Goal: Use online tool/utility

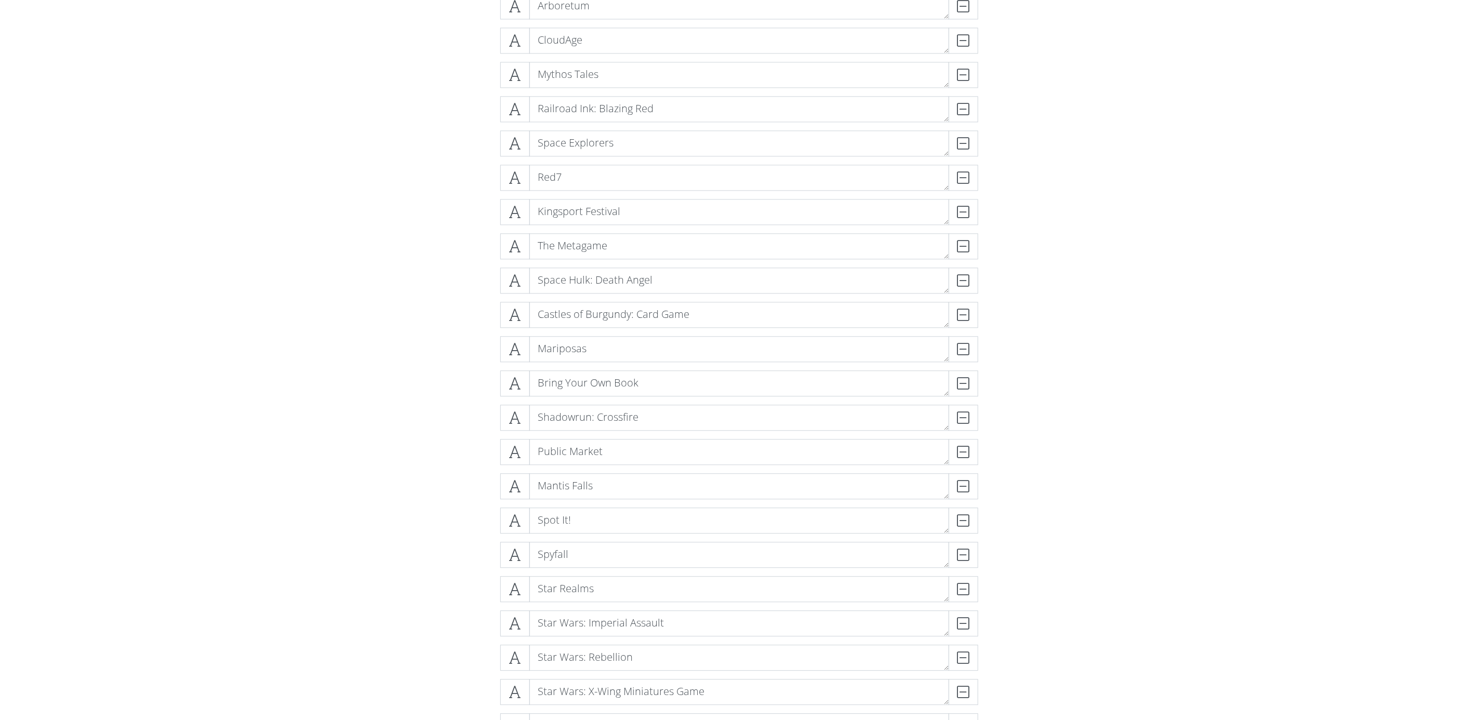
scroll to position [7670, 0]
click at [516, 73] on icon at bounding box center [515, 78] width 12 height 10
click at [513, 580] on icon at bounding box center [515, 580] width 12 height 10
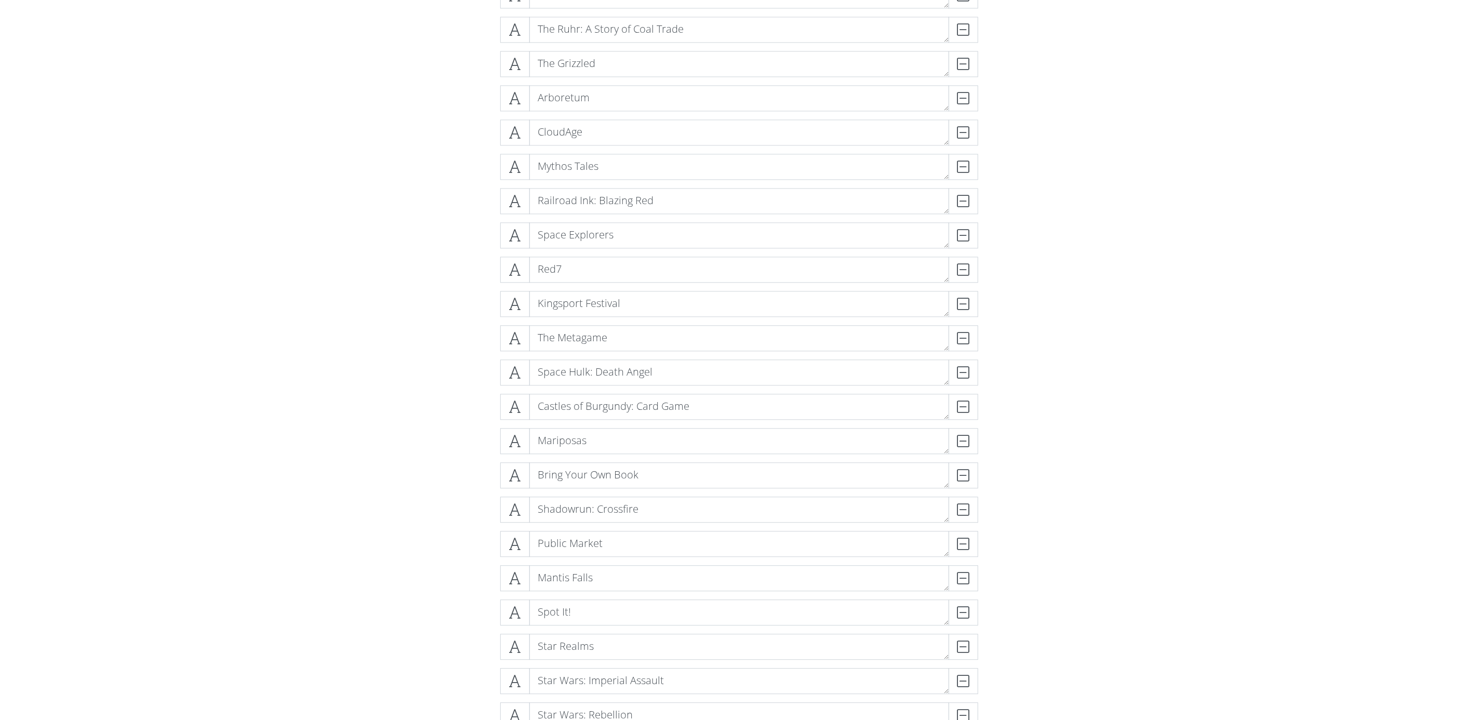
scroll to position [7670, 0]
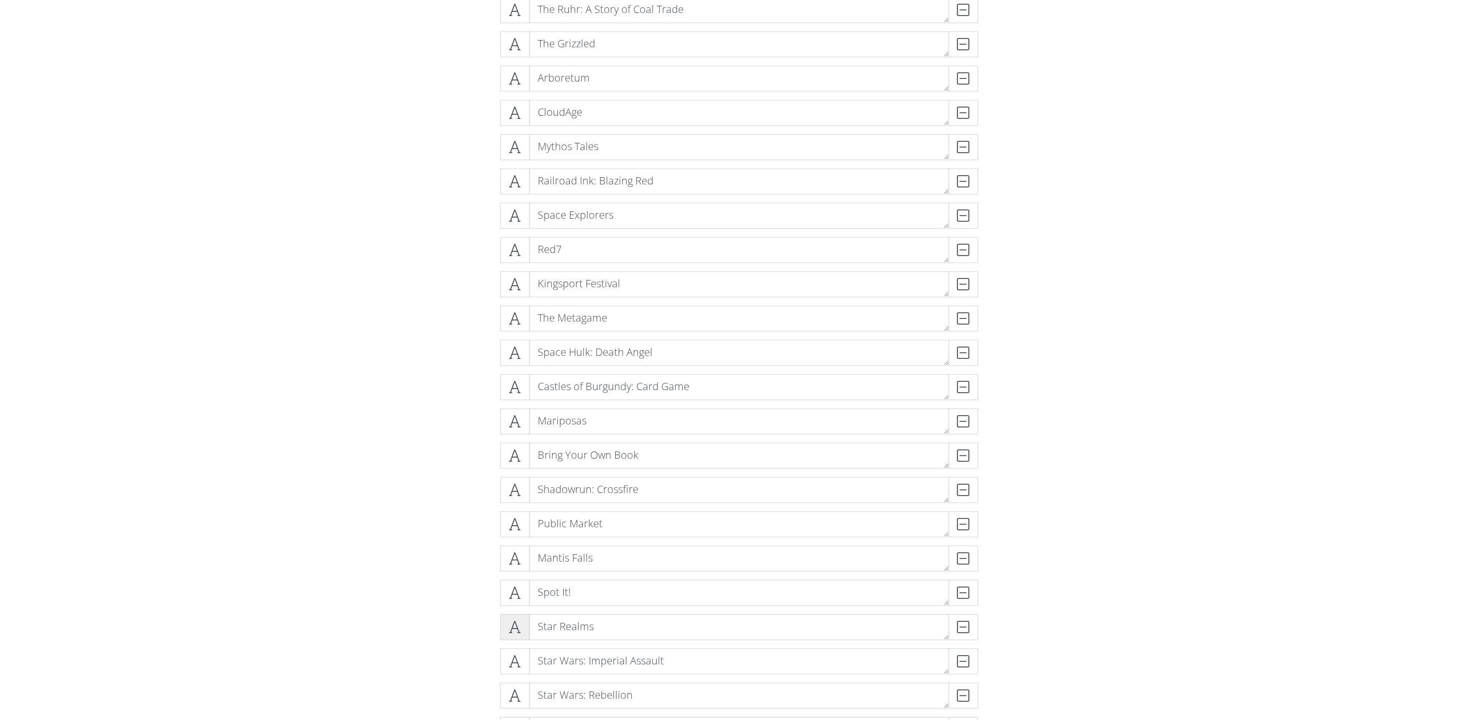
click at [512, 622] on icon at bounding box center [515, 627] width 12 height 10
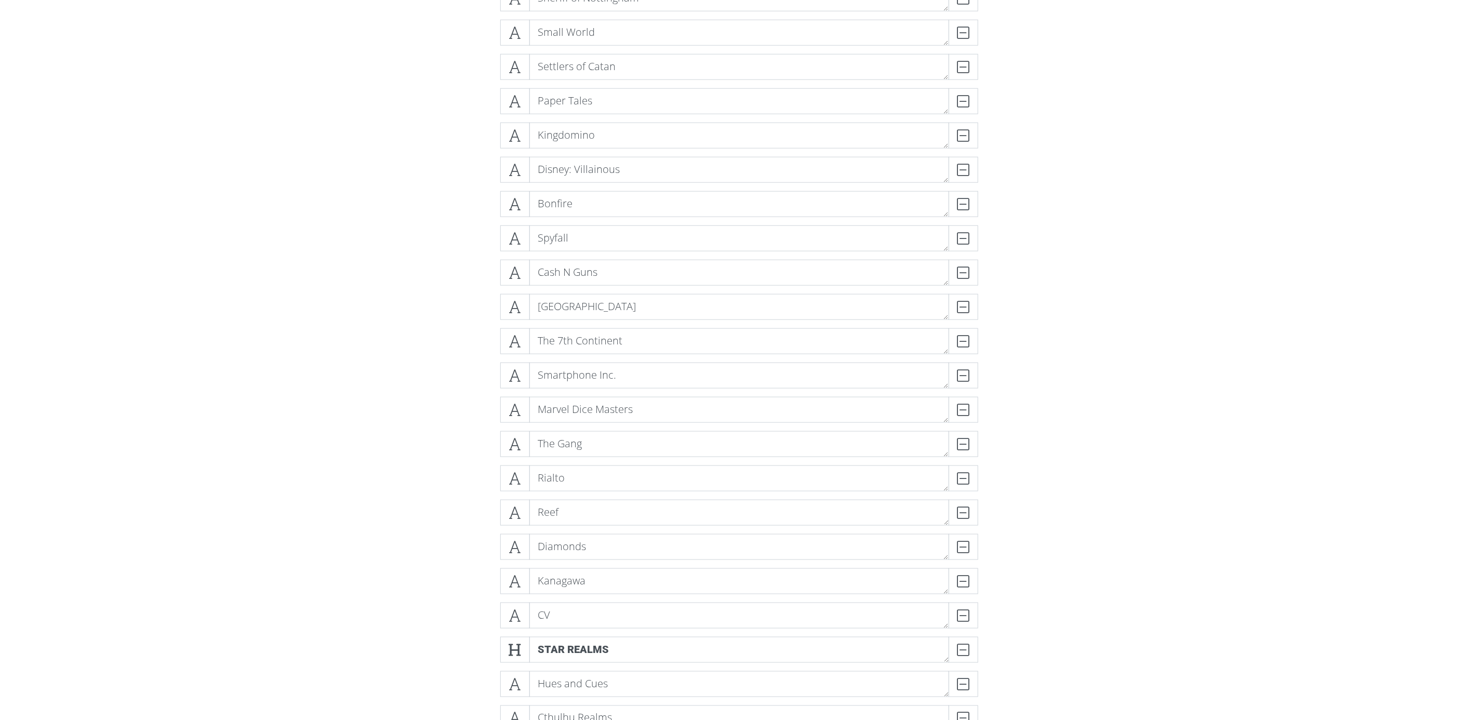
scroll to position [6657, 0]
click at [517, 368] on icon at bounding box center [515, 371] width 12 height 10
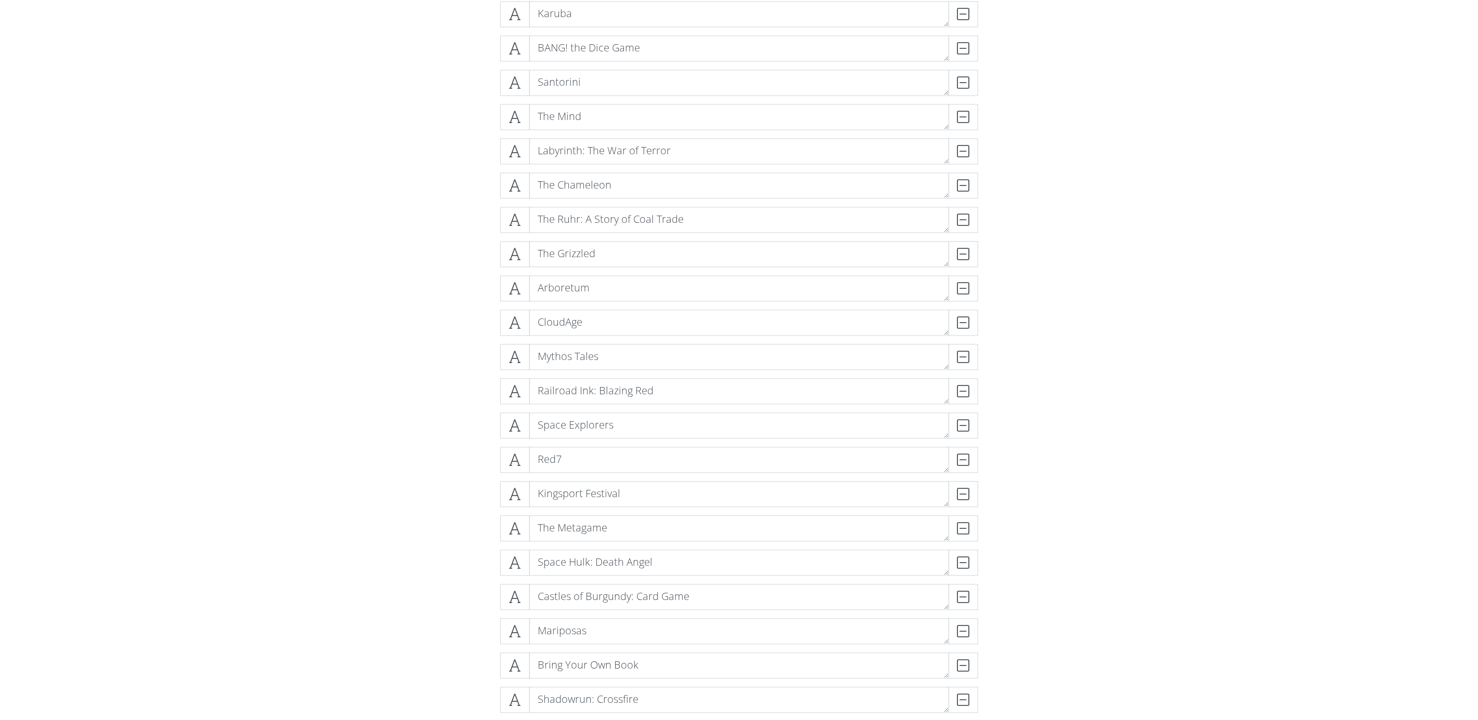
scroll to position [7748, 0]
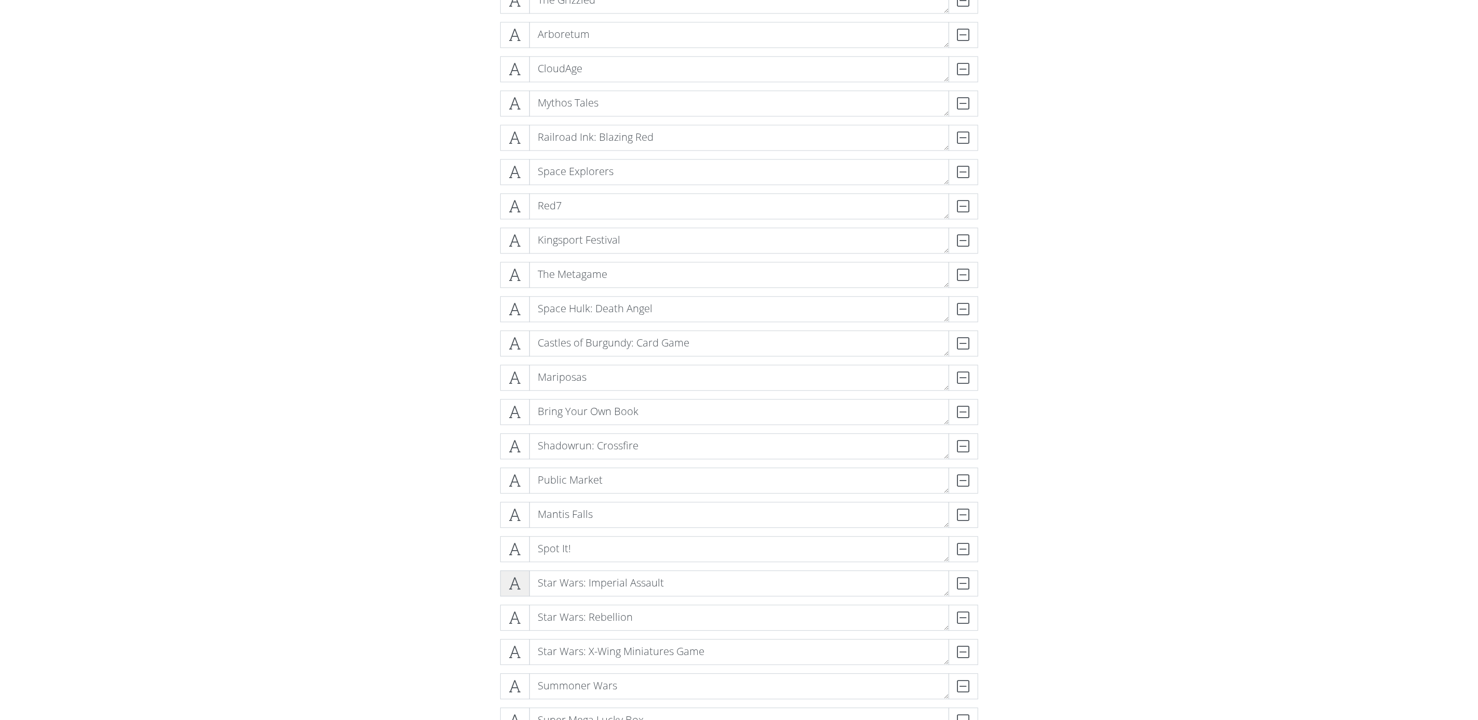
click at [522, 581] on span at bounding box center [515, 583] width 30 height 26
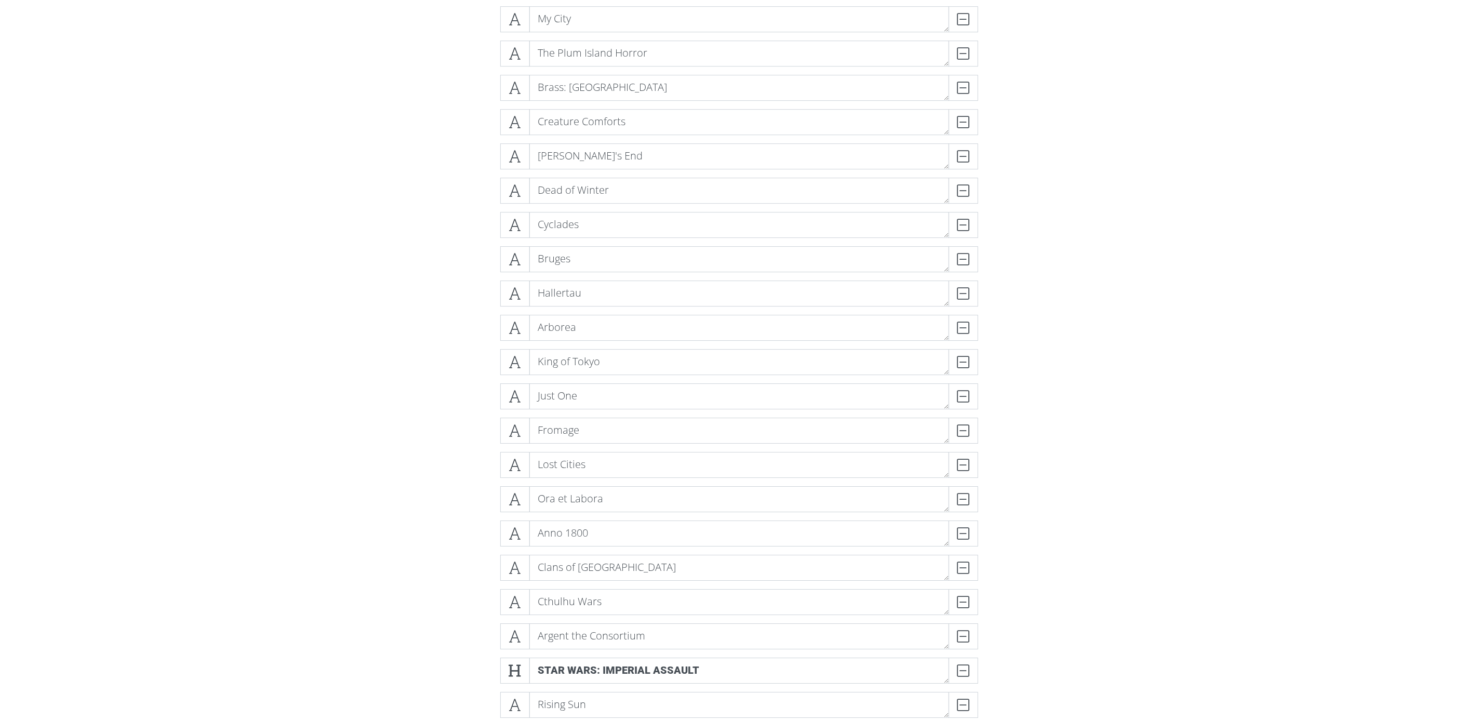
scroll to position [2371, 0]
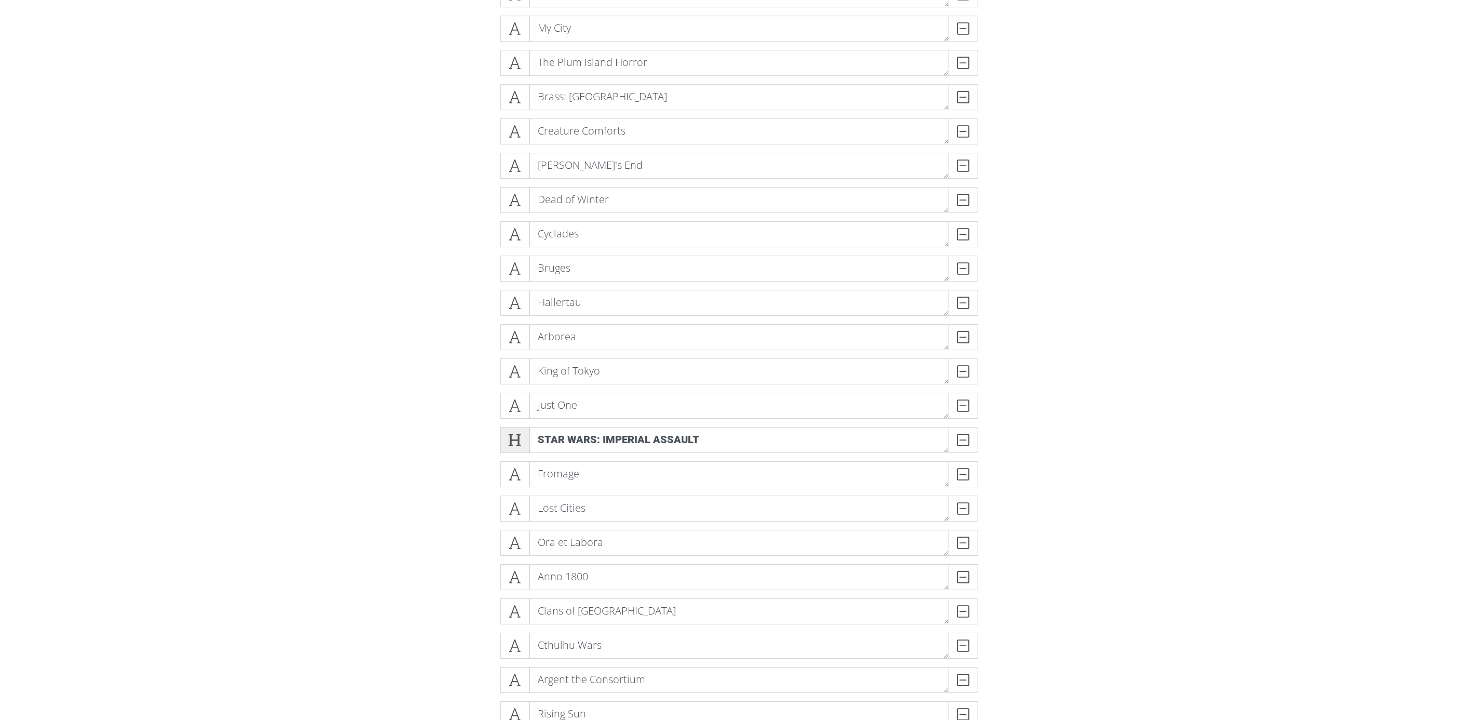
click at [515, 438] on icon at bounding box center [515, 440] width 12 height 10
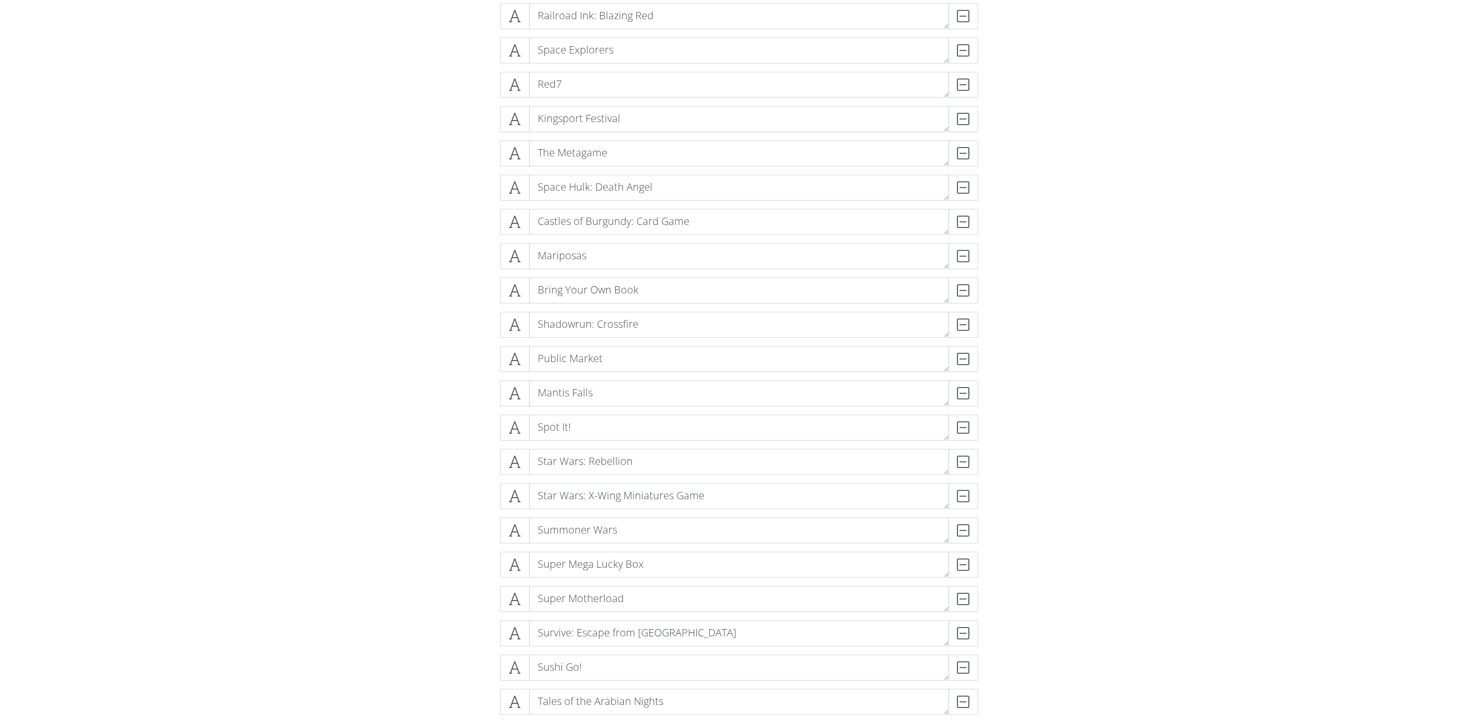
scroll to position [7826, 0]
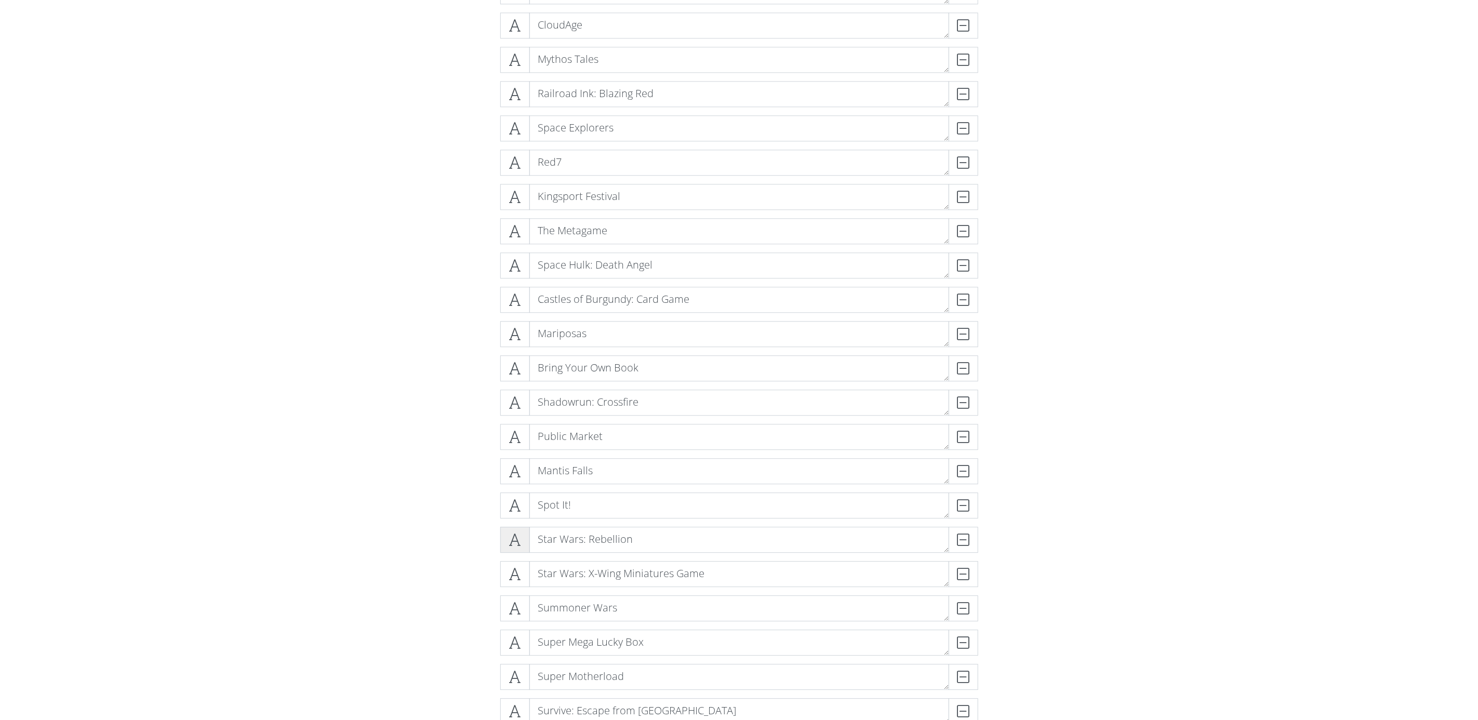
click at [516, 536] on icon at bounding box center [515, 540] width 12 height 10
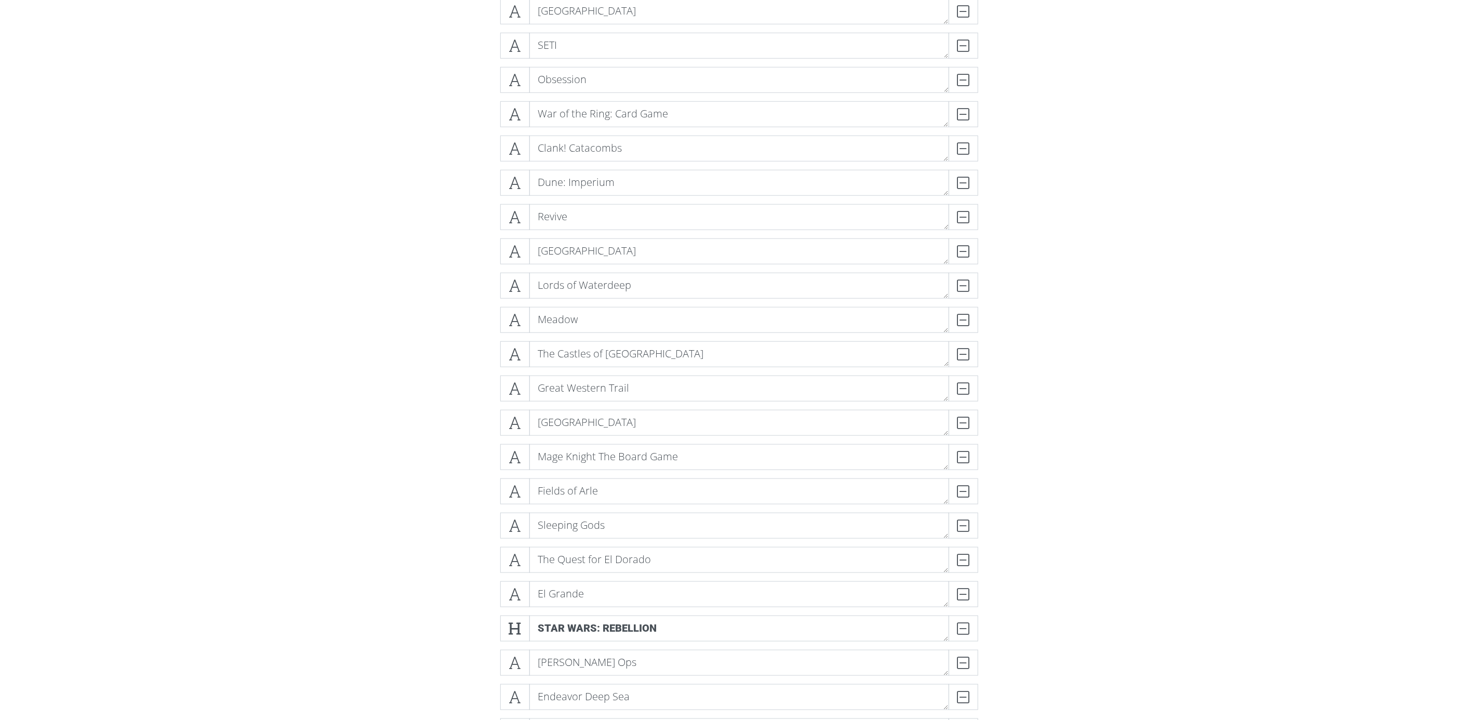
scroll to position [604, 0]
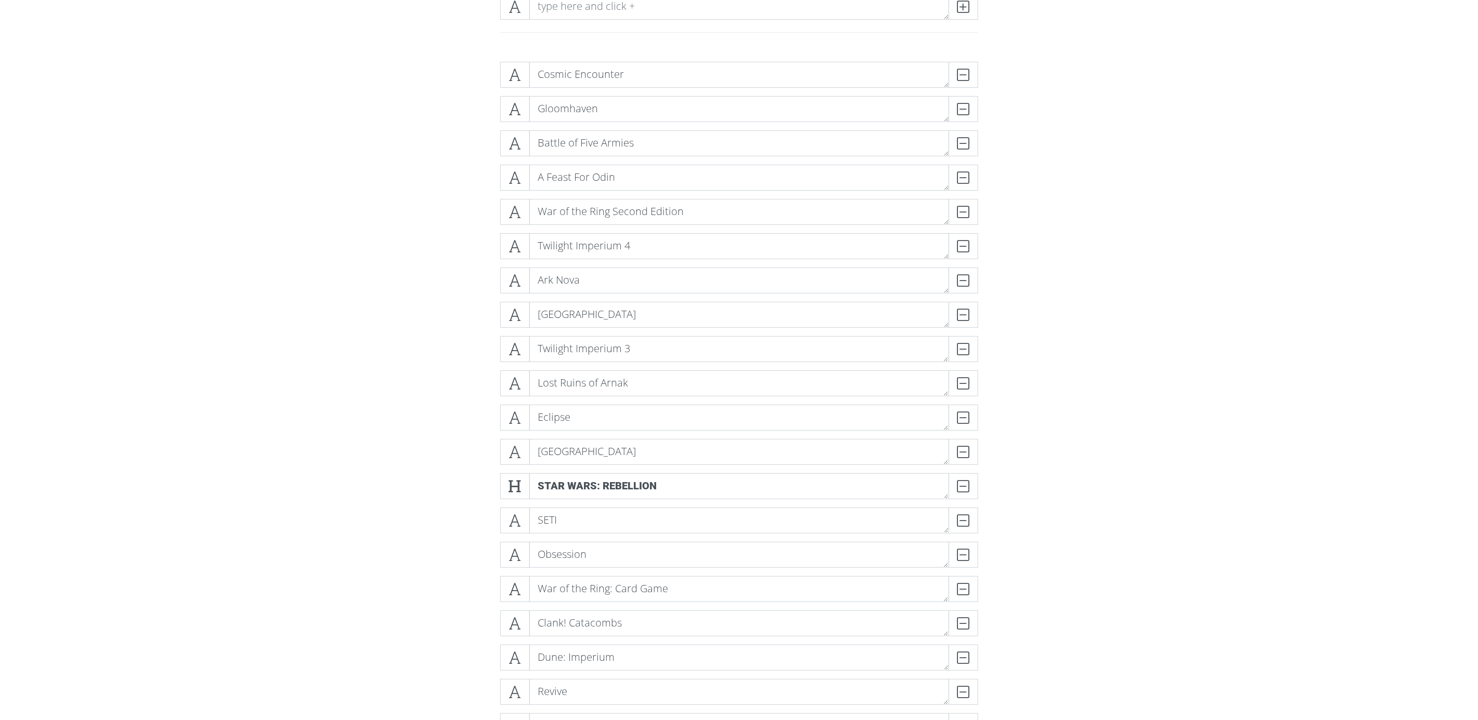
scroll to position [136, 0]
click at [518, 477] on icon at bounding box center [515, 480] width 12 height 10
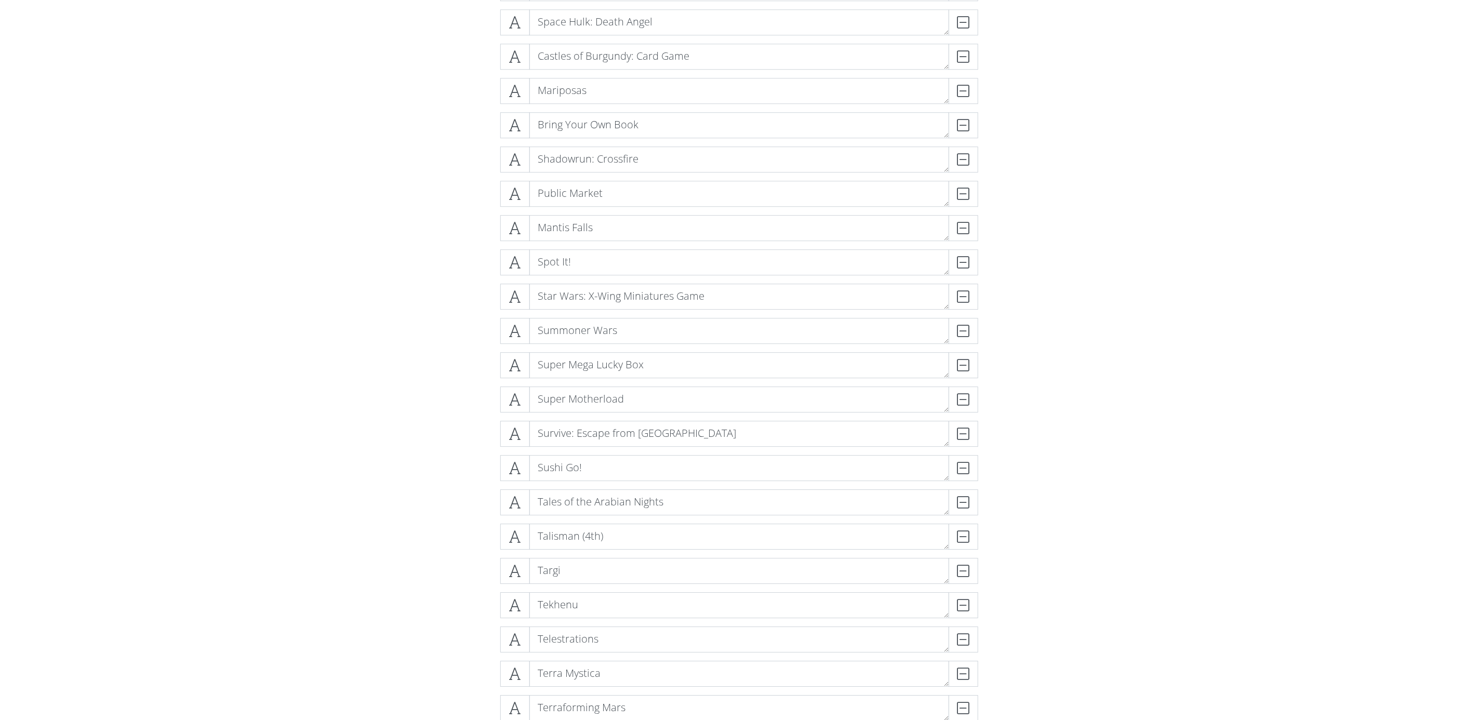
scroll to position [8007, 0]
click at [513, 393] on icon at bounding box center [515, 393] width 12 height 10
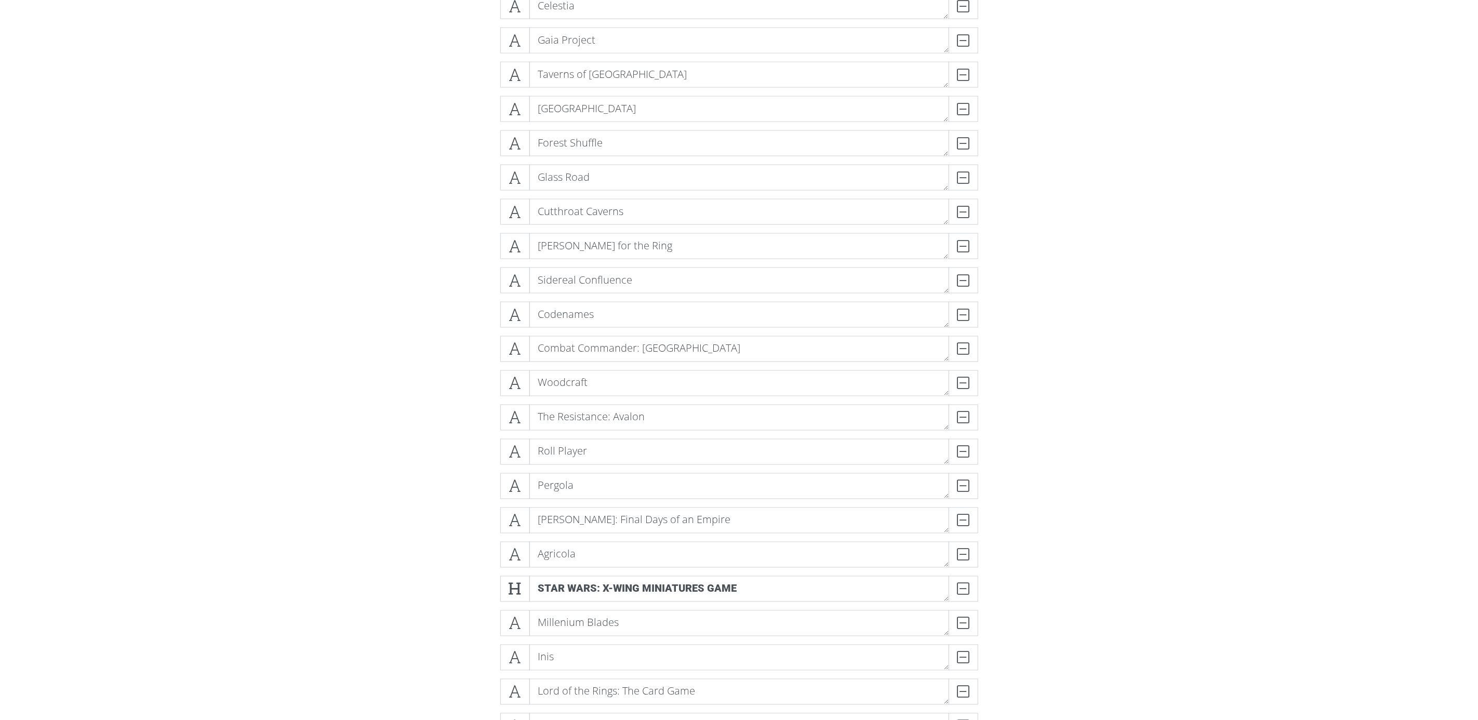
scroll to position [4106, 0]
click at [517, 380] on icon at bounding box center [515, 385] width 12 height 10
